Goal: Entertainment & Leisure: Consume media (video, audio)

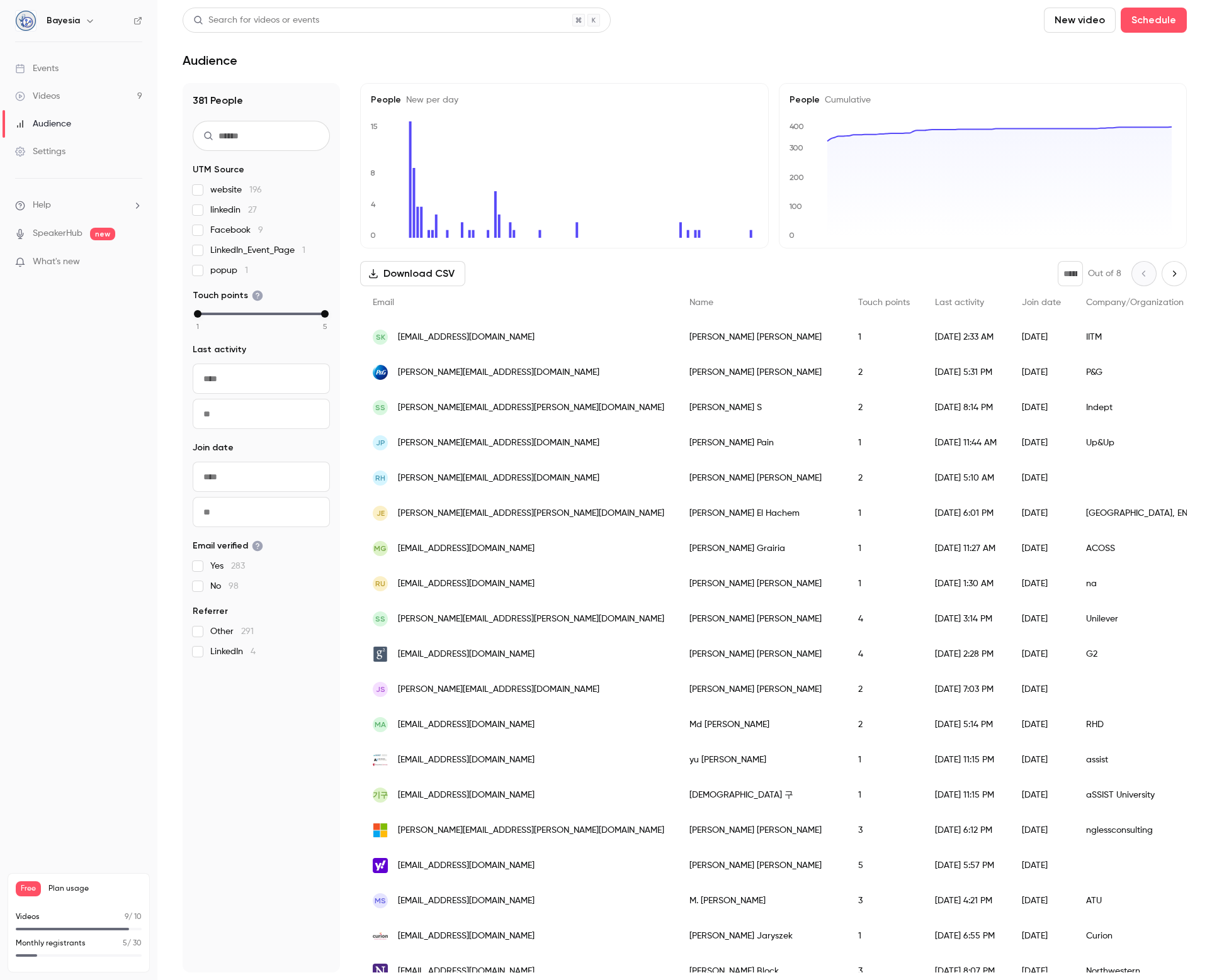
click at [63, 106] on link "Videos 9" at bounding box center [79, 96] width 157 height 28
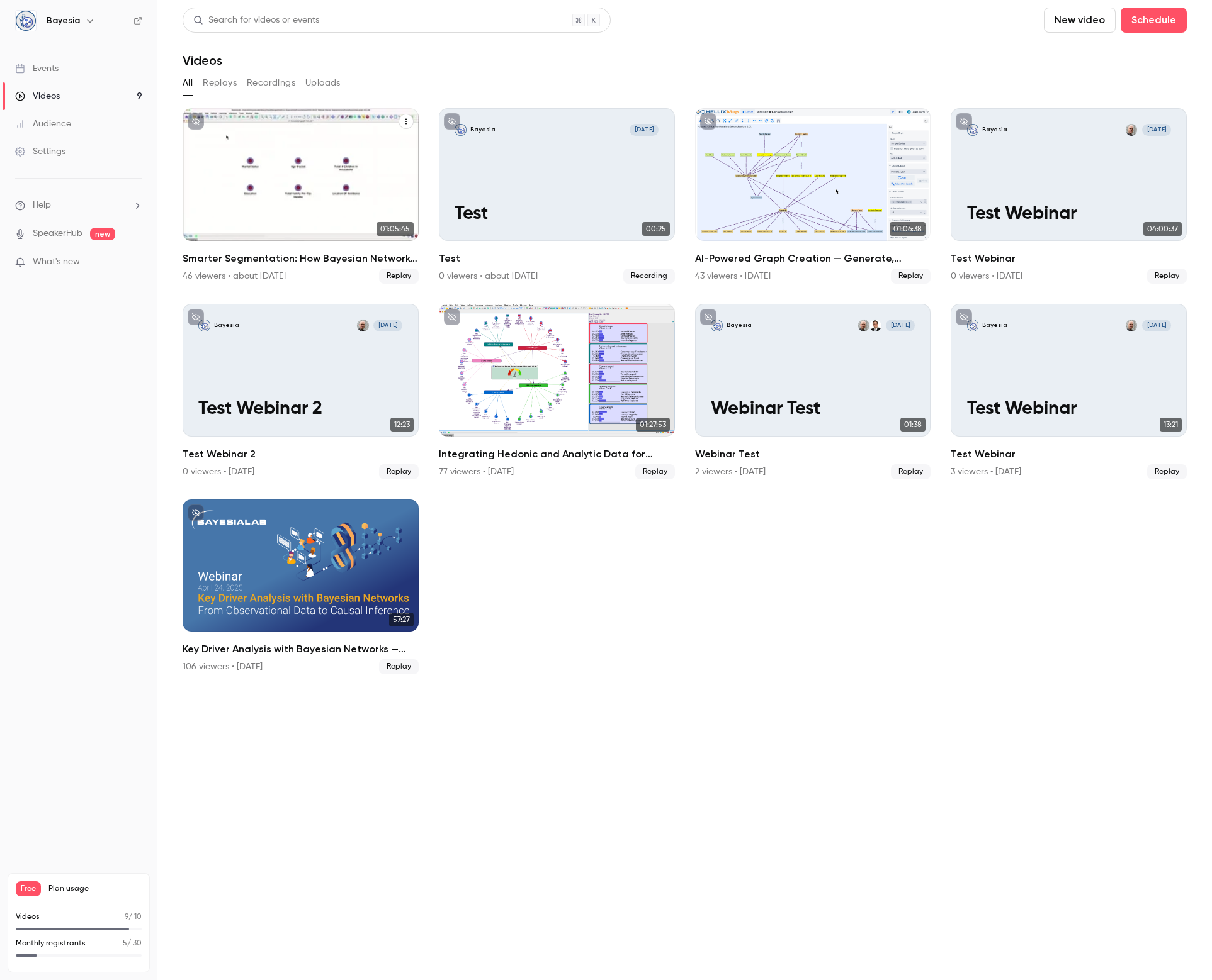
click at [274, 174] on div "Smarter Segmentation: How Bayesian Networks and GenAI Decode Consumer Diversity" at bounding box center [300, 175] width 236 height 133
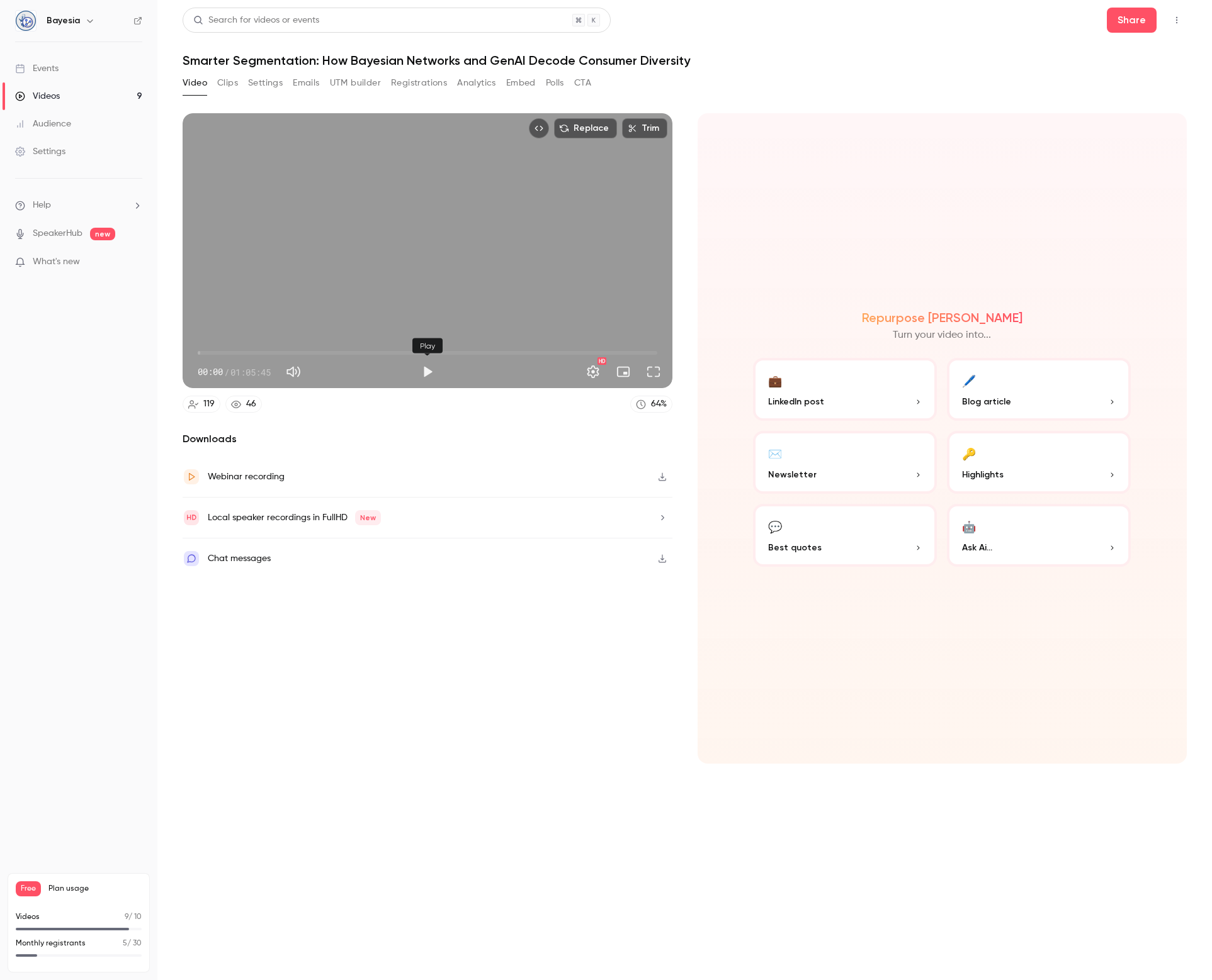
click at [424, 371] on button "Play" at bounding box center [427, 372] width 25 height 25
click at [437, 353] on body "Bayesia Events Videos 9 Audience Settings Help SpeakerHub new What's new Free P…" at bounding box center [606, 490] width 1212 height 980
click at [437, 352] on span "00:01" at bounding box center [427, 353] width 460 height 20
click at [451, 352] on span "36:14" at bounding box center [427, 353] width 460 height 20
click at [456, 353] on span "36:57" at bounding box center [456, 353] width 4 height 4
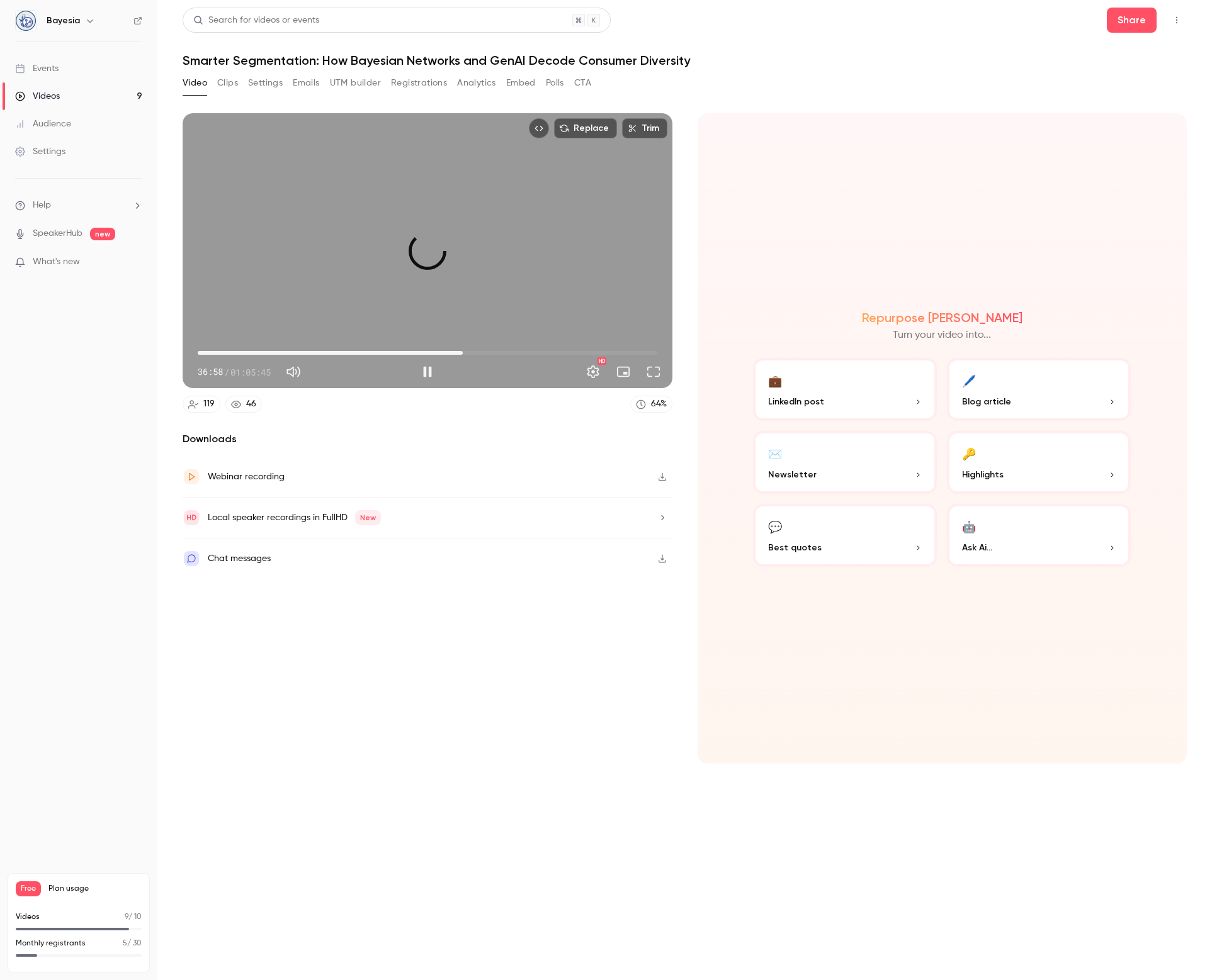
click at [463, 353] on span "37:57" at bounding box center [462, 353] width 4 height 4
click at [467, 354] on span "38:24" at bounding box center [466, 353] width 4 height 4
click at [476, 351] on span "38:52" at bounding box center [427, 353] width 460 height 20
click at [483, 353] on span "39:52" at bounding box center [427, 353] width 460 height 20
click at [486, 353] on span "41:22" at bounding box center [486, 353] width 4 height 4
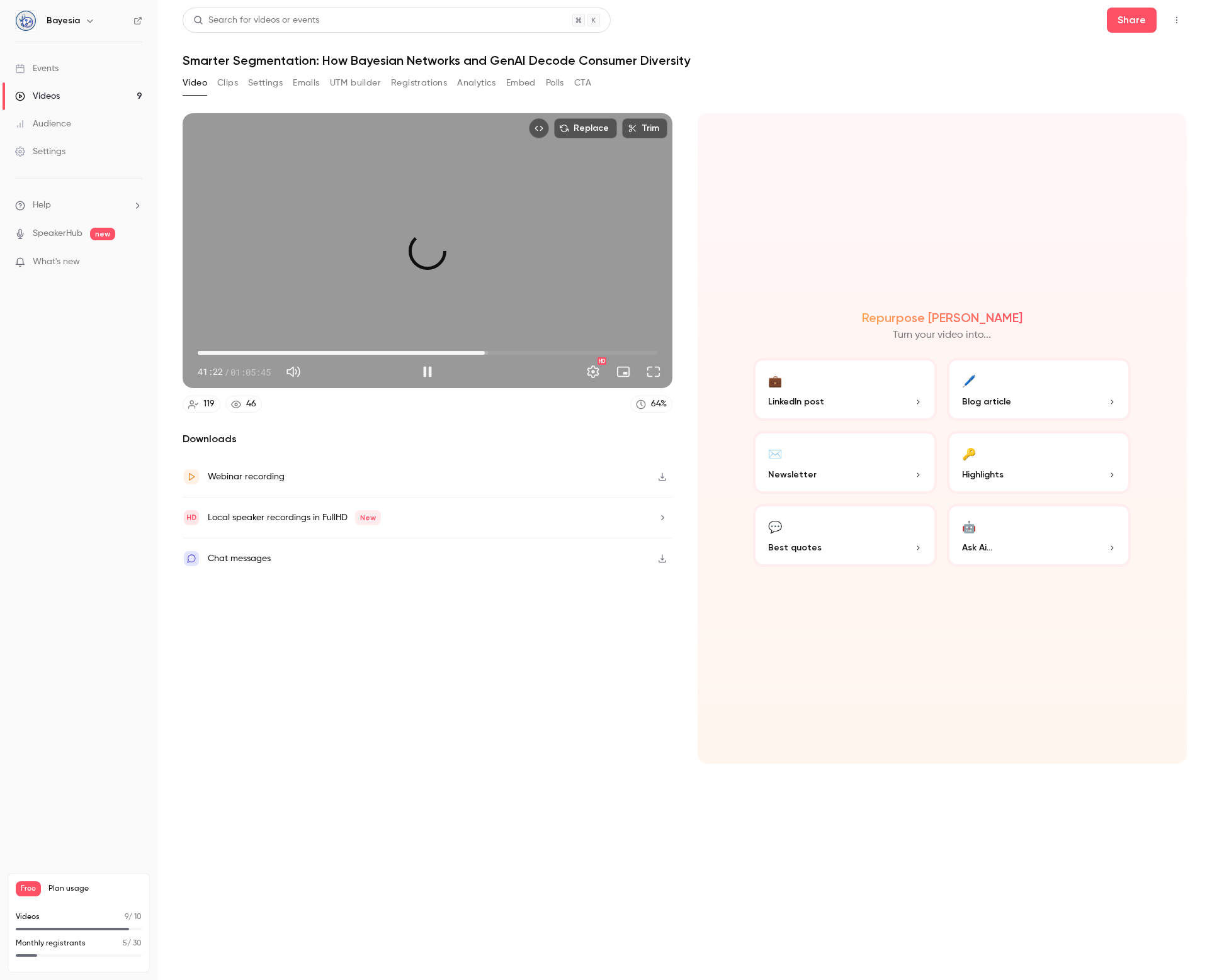
click at [484, 353] on span "41:06" at bounding box center [485, 353] width 4 height 4
click at [425, 372] on button "Pause" at bounding box center [427, 372] width 25 height 25
click at [484, 355] on span "41:01" at bounding box center [484, 353] width 4 height 4
click at [425, 375] on button "Play" at bounding box center [427, 372] width 25 height 25
click at [426, 371] on button "Pause" at bounding box center [427, 372] width 25 height 25
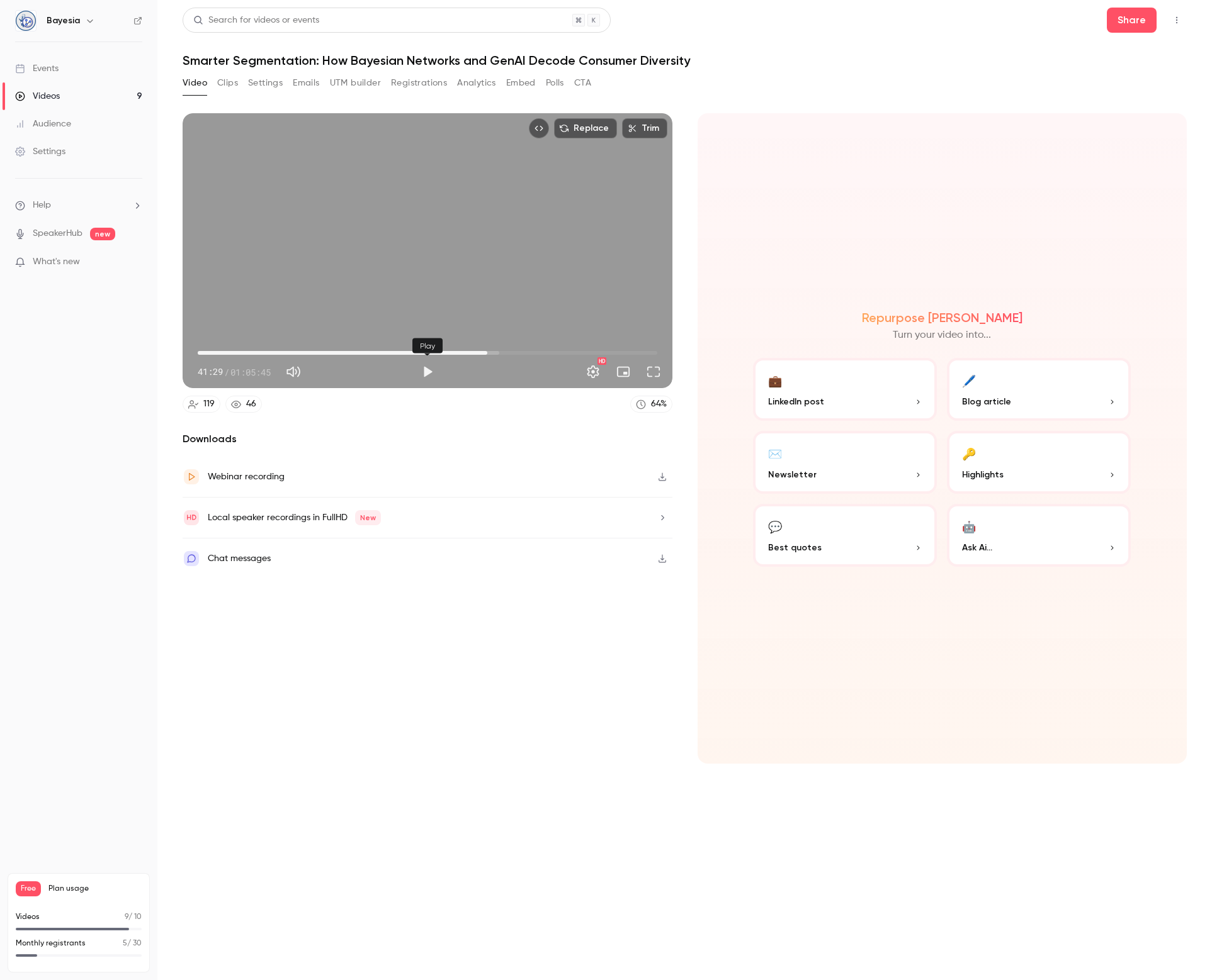
click at [430, 369] on button "Play" at bounding box center [427, 372] width 25 height 25
click at [490, 352] on span "41:33" at bounding box center [487, 353] width 4 height 4
click at [244, 314] on div "Replace Trim 43:56 43:56 / 01:05:45 HD" at bounding box center [427, 251] width 490 height 275
type input "****"
